Goal: Use online tool/utility: Utilize a website feature to perform a specific function

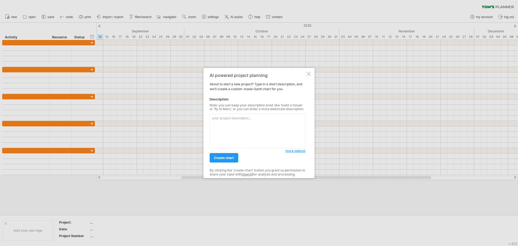
drag, startPoint x: 259, startPoint y: 111, endPoint x: 259, endPoint y: 116, distance: 5.1
click at [259, 111] on div "more options" at bounding box center [257, 129] width 96 height 37
click at [256, 121] on textarea at bounding box center [257, 130] width 96 height 35
paste textarea "幫我整理成時程圖 ✔ Android完整部署（Android 9以上設備）- 0813 ✔ WIFI限制 - 0813 ✔ 資安政策設定及細項調整- 0813…"
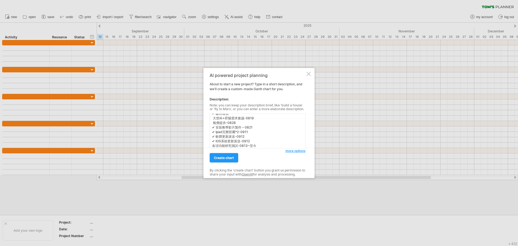
type textarea "幫我整理成時程圖 ✔ Android完整部署（Android 9以上設備）- 0813 ✔ WIFI限制 - 0813 ✔ 資安政策設定及細項調整- 0813…"
click at [227, 157] on span "create chart" at bounding box center [224, 158] width 20 height 4
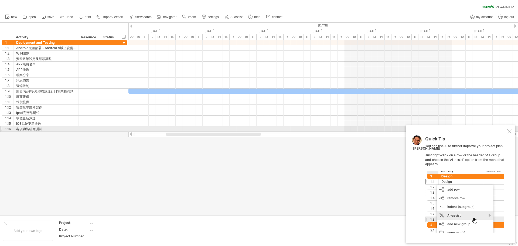
click at [509, 132] on div at bounding box center [509, 131] width 4 height 4
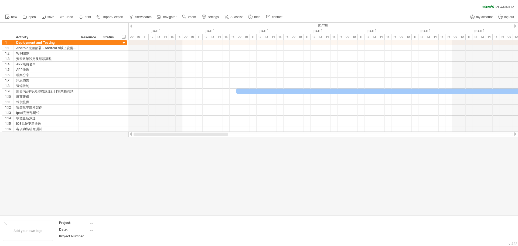
drag, startPoint x: 237, startPoint y: 135, endPoint x: 144, endPoint y: 134, distance: 93.8
click at [144, 134] on div at bounding box center [180, 133] width 94 height 3
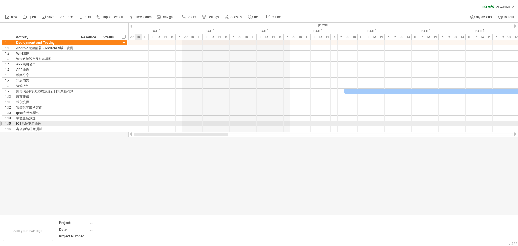
drag, startPoint x: 224, startPoint y: 135, endPoint x: 92, endPoint y: 125, distance: 133.0
click at [92, 125] on div "Trying to reach [DOMAIN_NAME] Connected again... 0% clear filter new 1" at bounding box center [259, 123] width 518 height 246
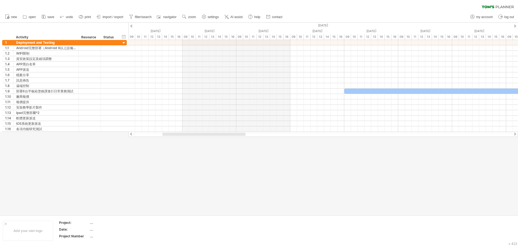
drag, startPoint x: 176, startPoint y: 136, endPoint x: 132, endPoint y: 135, distance: 44.0
click at [132, 135] on div at bounding box center [322, 133] width 389 height 5
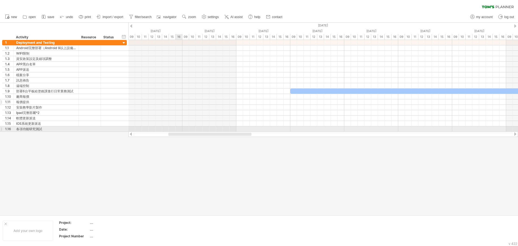
drag, startPoint x: 174, startPoint y: 134, endPoint x: 28, endPoint y: 103, distance: 149.4
click at [28, 104] on div "Trying to reach [DOMAIN_NAME] Connected again... 0% clear filter new 1" at bounding box center [259, 123] width 518 height 246
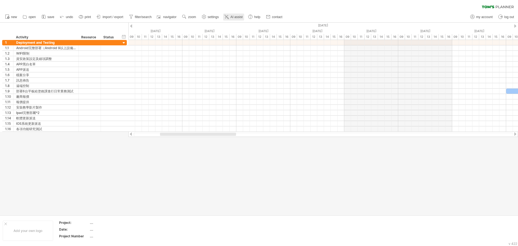
click at [230, 17] on link "AI assist" at bounding box center [233, 16] width 21 height 7
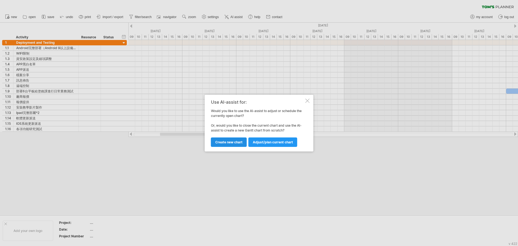
click at [223, 142] on span "Create new chart" at bounding box center [228, 142] width 27 height 4
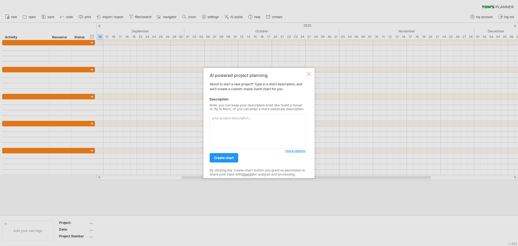
click at [248, 122] on textarea at bounding box center [257, 130] width 96 height 35
click at [301, 152] on span "more options" at bounding box center [295, 151] width 20 height 4
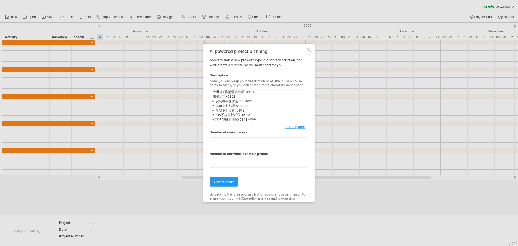
click at [301, 127] on span "more options" at bounding box center [295, 127] width 20 height 4
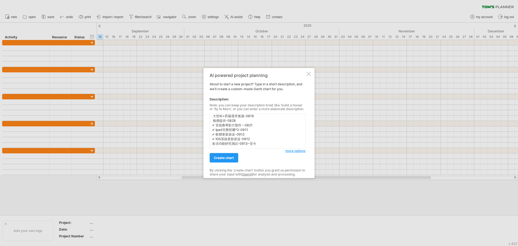
click at [293, 150] on span "more options" at bounding box center [295, 151] width 20 height 4
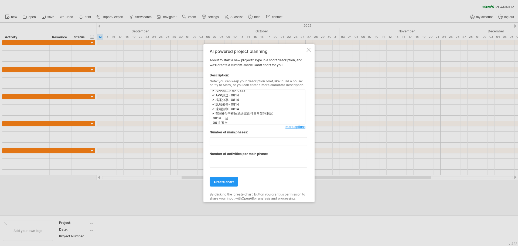
scroll to position [0, 0]
drag, startPoint x: 242, startPoint y: 97, endPoint x: 196, endPoint y: 91, distance: 46.7
click at [196, 91] on div "Trying to reach [DOMAIN_NAME] Connected again... 0% clear filter new" at bounding box center [259, 123] width 518 height 246
click at [212, 98] on textarea "✔ Android完整部署（Android 9以上設備）- 0813 ✔ WIFI限制 - 0813 ✔ 資安政策設定及細項調整- 0813~至今 ✔ APP…" at bounding box center [257, 106] width 96 height 35
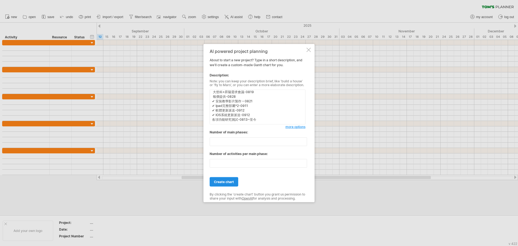
type textarea "✔ Android完整部署（Android 9以上設備）- 0813 ✔ WIFI限制 - 0813 ✔ 資安政策設定及細項調整- 0813~至今 ✔ APP…"
click at [232, 183] on span "create chart" at bounding box center [224, 182] width 20 height 4
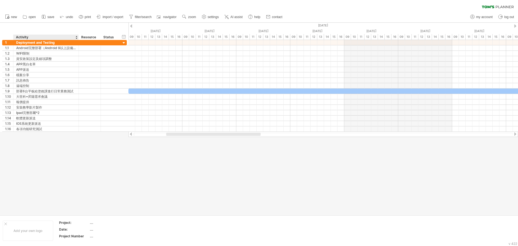
click at [28, 201] on div at bounding box center [259, 119] width 518 height 192
